Goal: Transaction & Acquisition: Purchase product/service

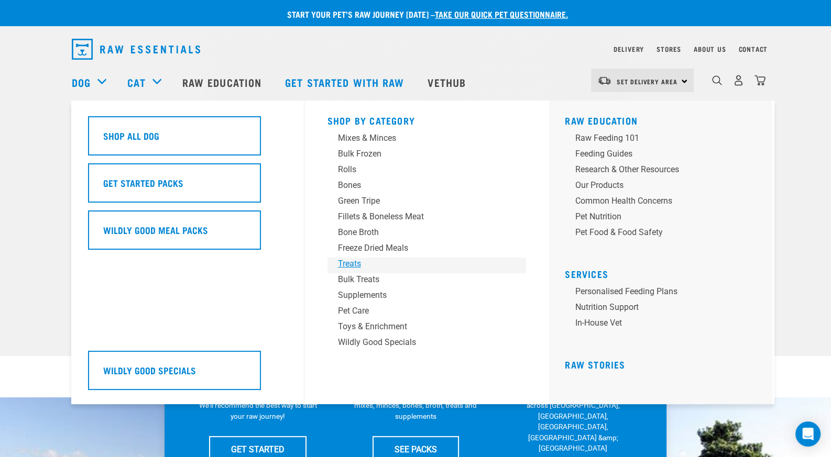
click at [370, 260] on div "Treats" at bounding box center [419, 264] width 163 height 13
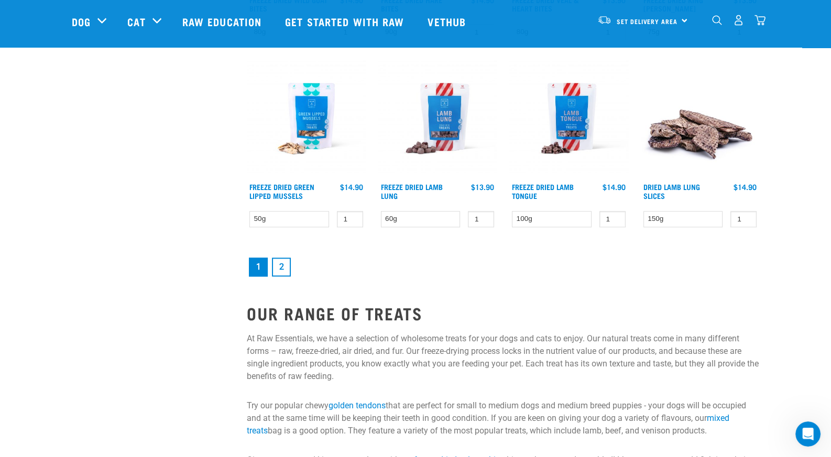
scroll to position [1414, 0]
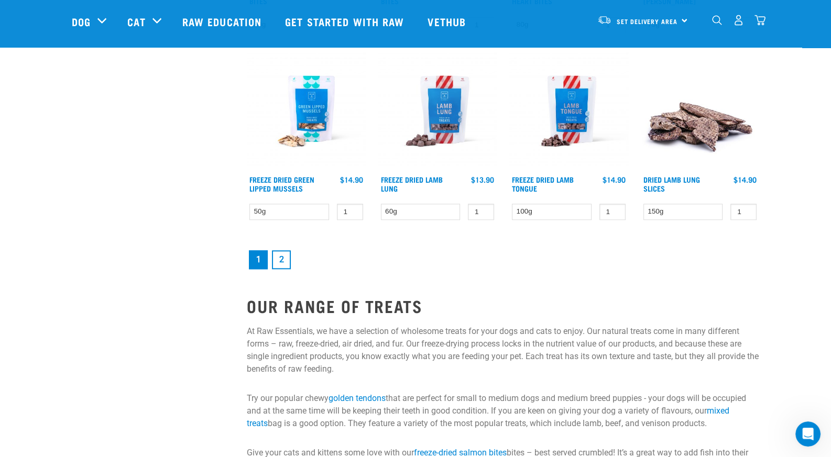
click at [284, 254] on link "2" at bounding box center [281, 259] width 19 height 19
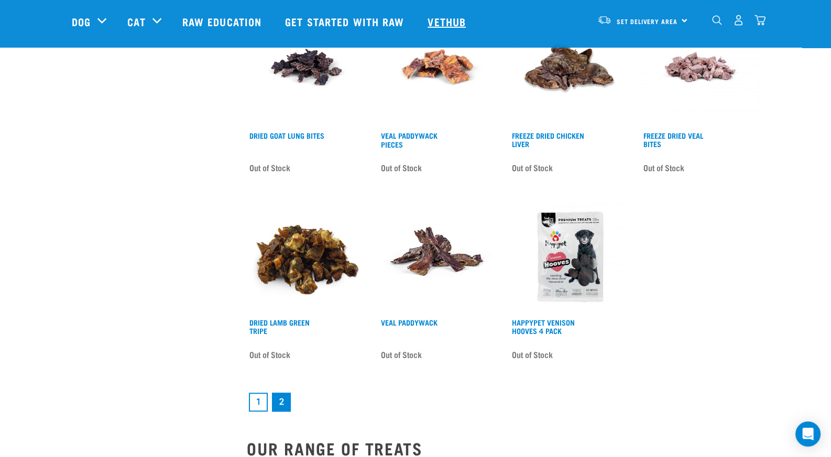
scroll to position [1100, 0]
